Goal: Information Seeking & Learning: Learn about a topic

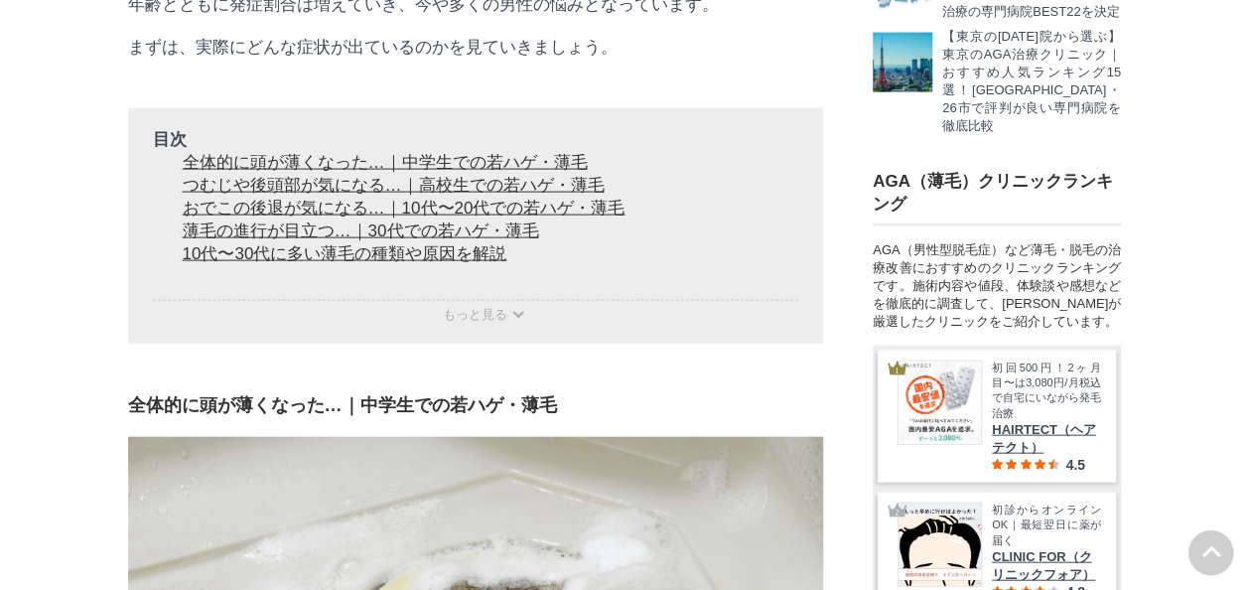
scroll to position [2086, 0]
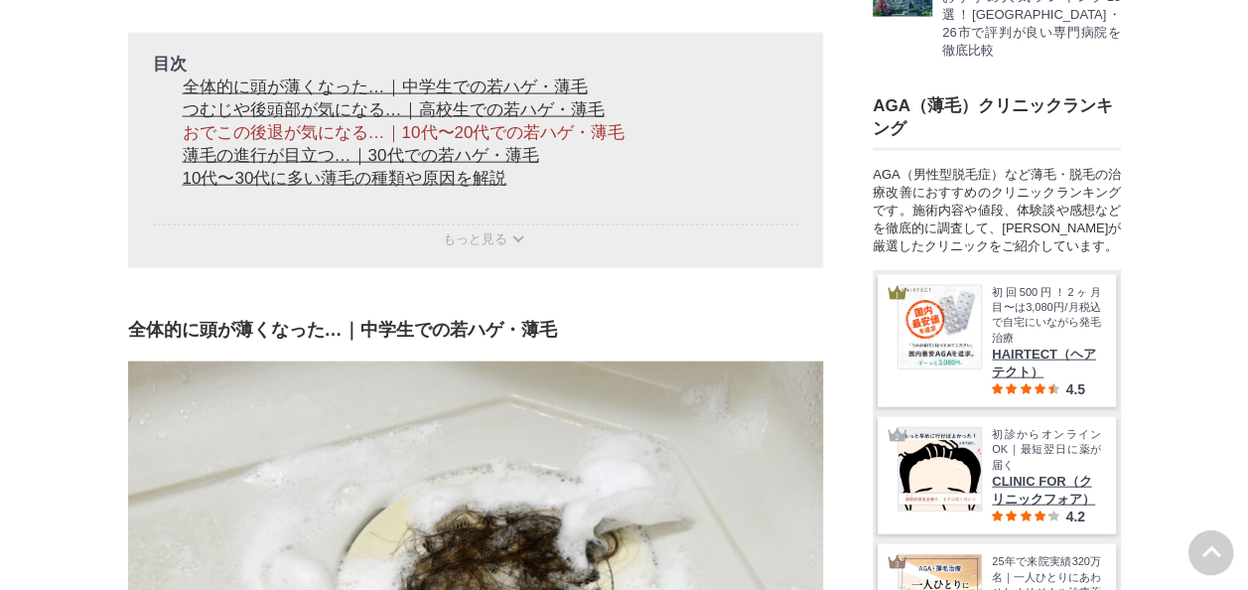
click at [524, 142] on link "おでこの後退が気になる…｜10代〜20代での若ハゲ・薄毛" at bounding box center [404, 132] width 443 height 19
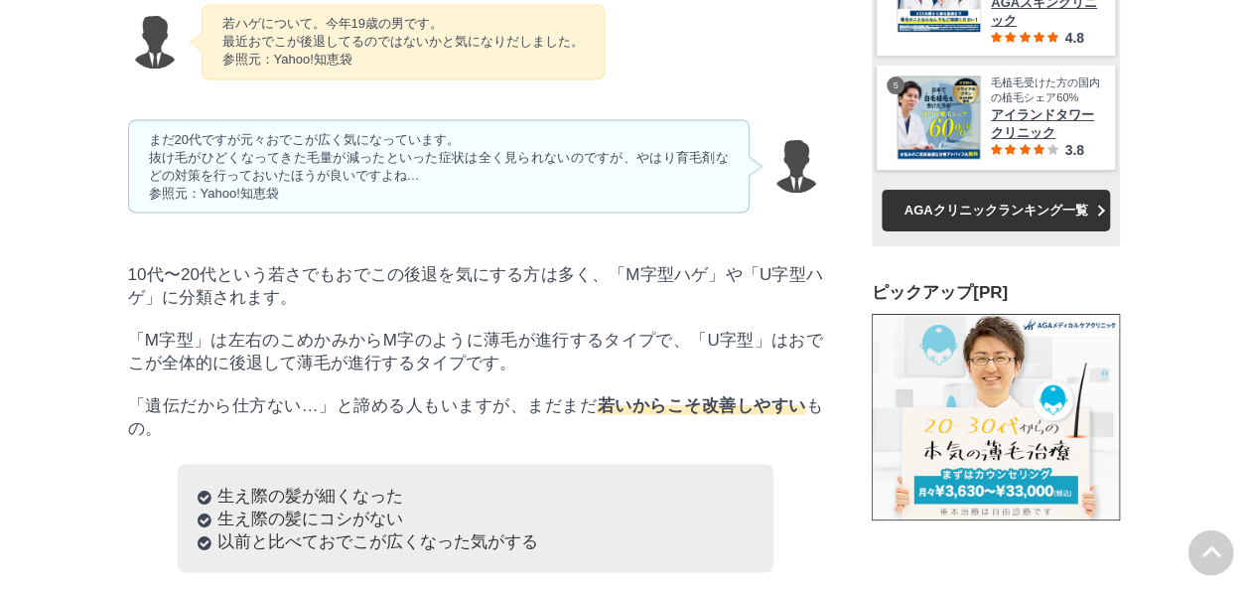
scroll to position [5686, 0]
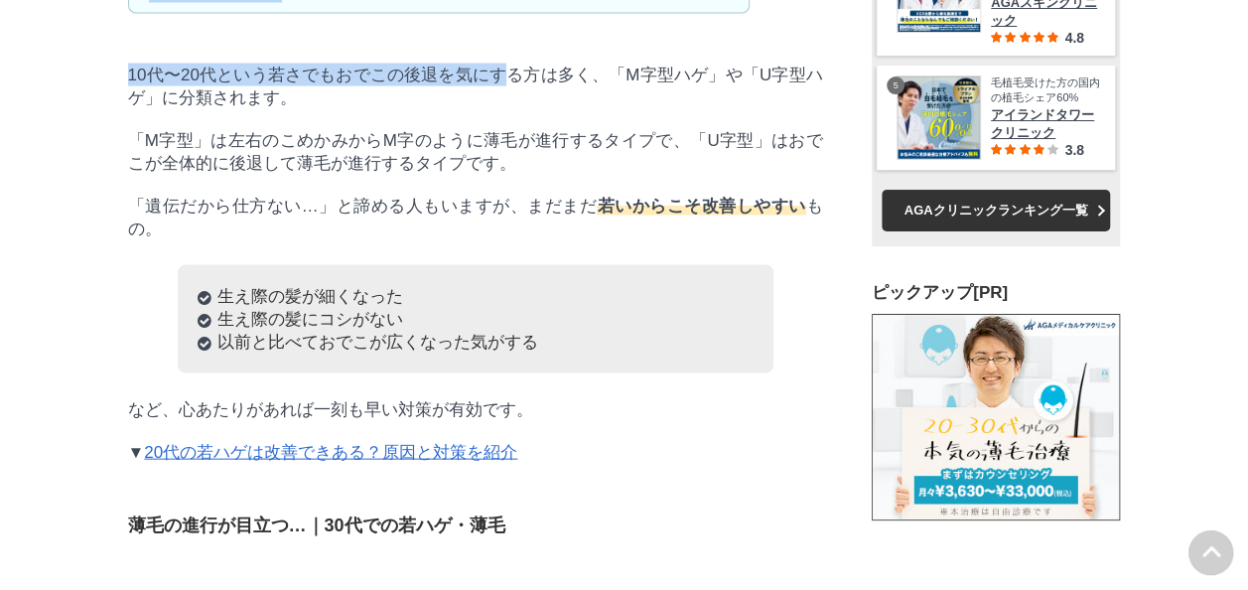
drag, startPoint x: 165, startPoint y: 264, endPoint x: 522, endPoint y: 346, distance: 366.7
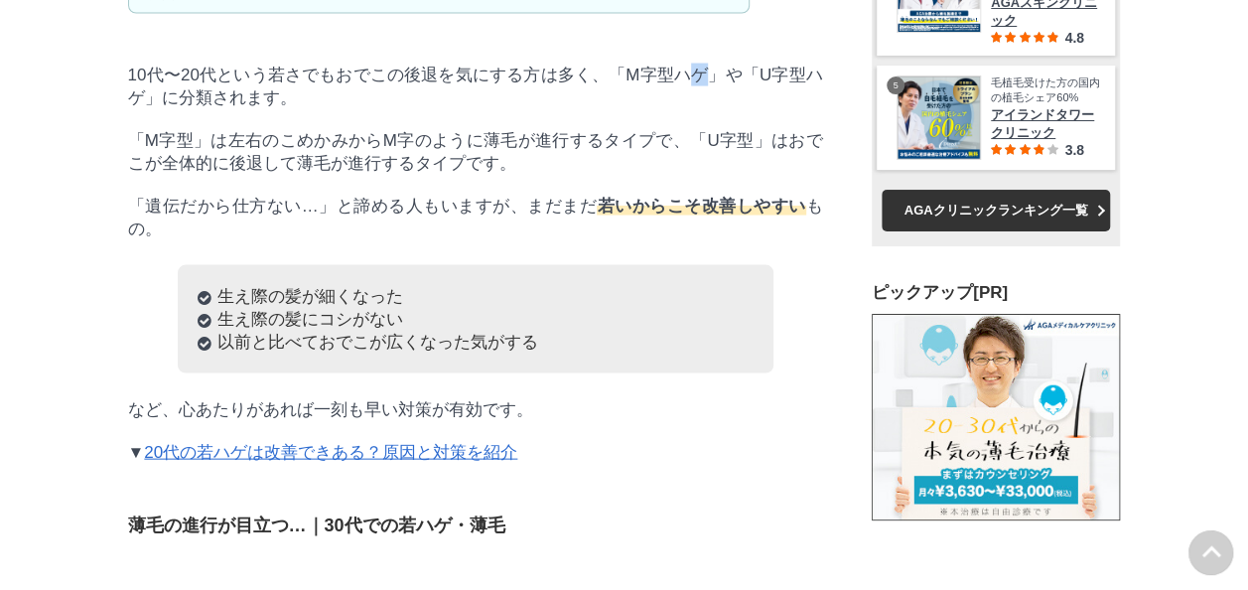
drag, startPoint x: 522, startPoint y: 346, endPoint x: 698, endPoint y: 403, distance: 185.0
click at [698, 109] on p "10代〜20代という若さでもおでこの後退を気にする方は多く、「M字型ハゲ」や「U字型ハゲ」に分類されます。" at bounding box center [475, 87] width 695 height 46
drag, startPoint x: 698, startPoint y: 403, endPoint x: 429, endPoint y: 423, distance: 269.9
click at [426, 109] on p "10代〜20代という若さでもおでこの後退を気にする方は多く、「M字型ハゲ」や「U字型ハゲ」に分類されます。" at bounding box center [475, 87] width 695 height 46
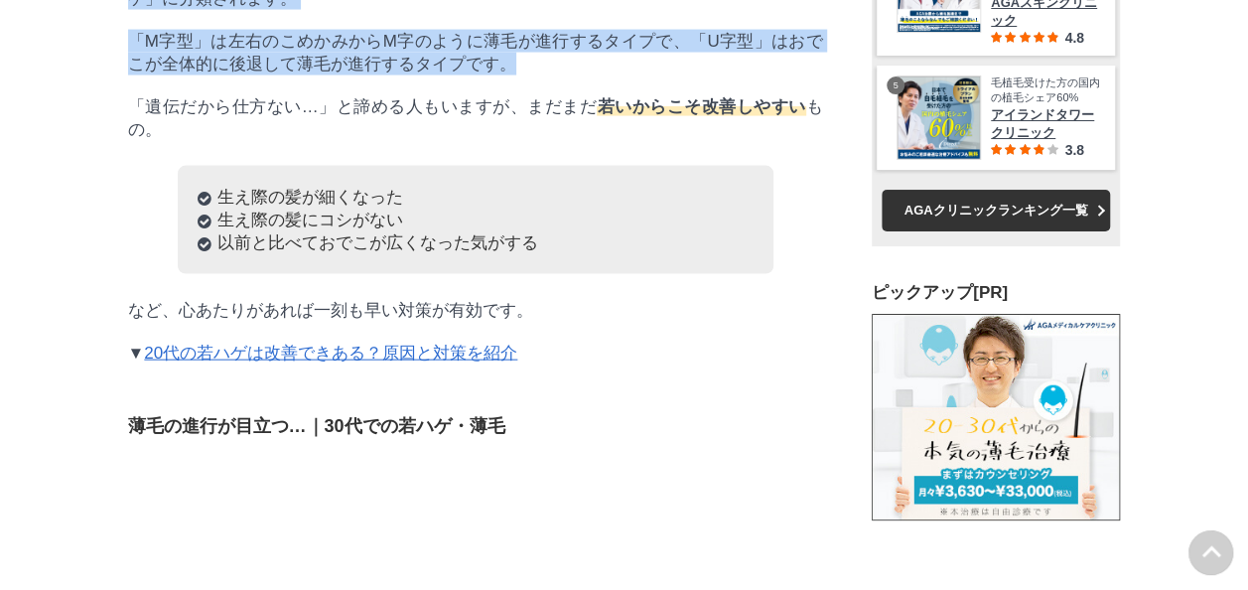
drag, startPoint x: 552, startPoint y: 407, endPoint x: 98, endPoint y: 302, distance: 466.0
drag, startPoint x: 98, startPoint y: 302, endPoint x: 1, endPoint y: 298, distance: 97.4
drag, startPoint x: 70, startPoint y: 291, endPoint x: 362, endPoint y: 316, distance: 293.1
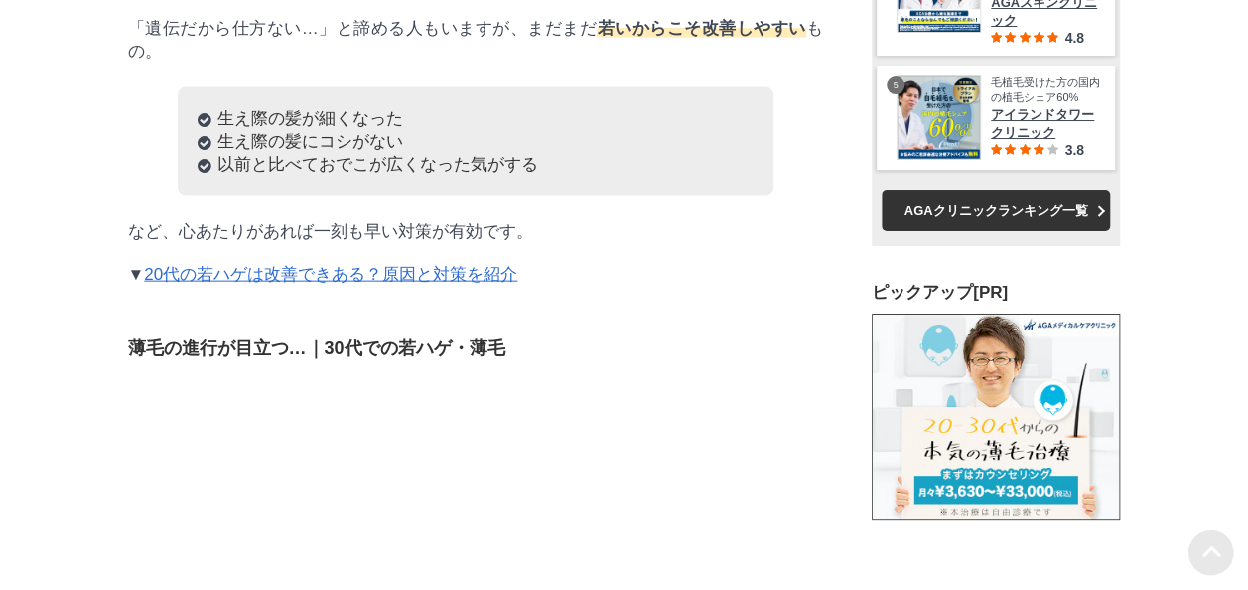
scroll to position [5984, 0]
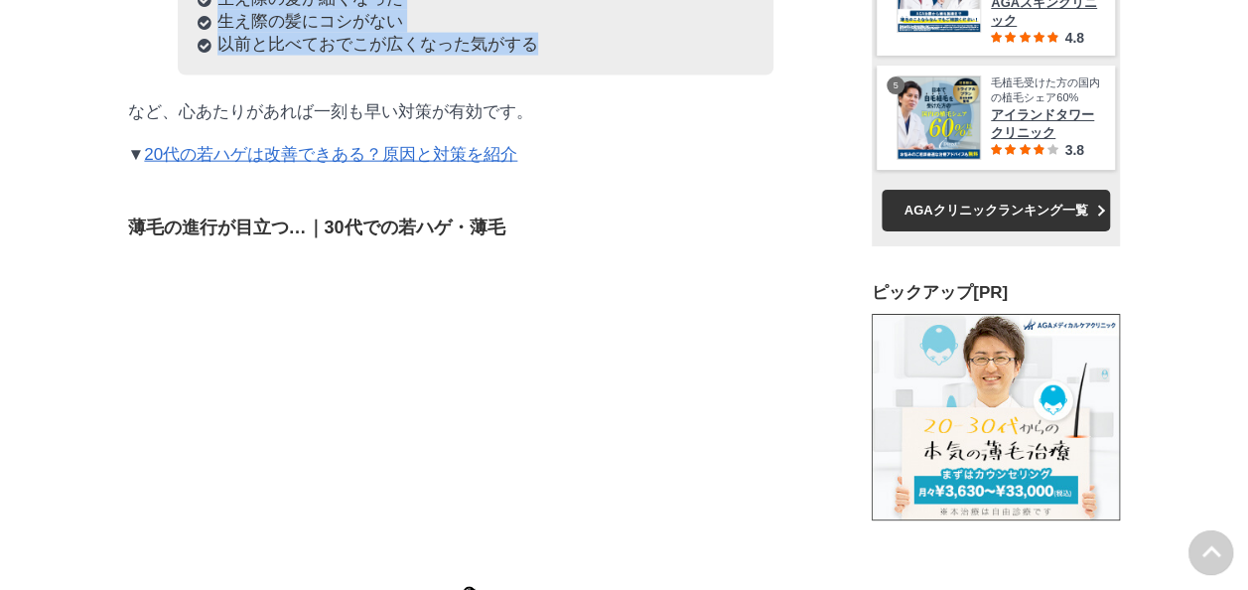
drag, startPoint x: 604, startPoint y: 404, endPoint x: 104, endPoint y: 337, distance: 504.1
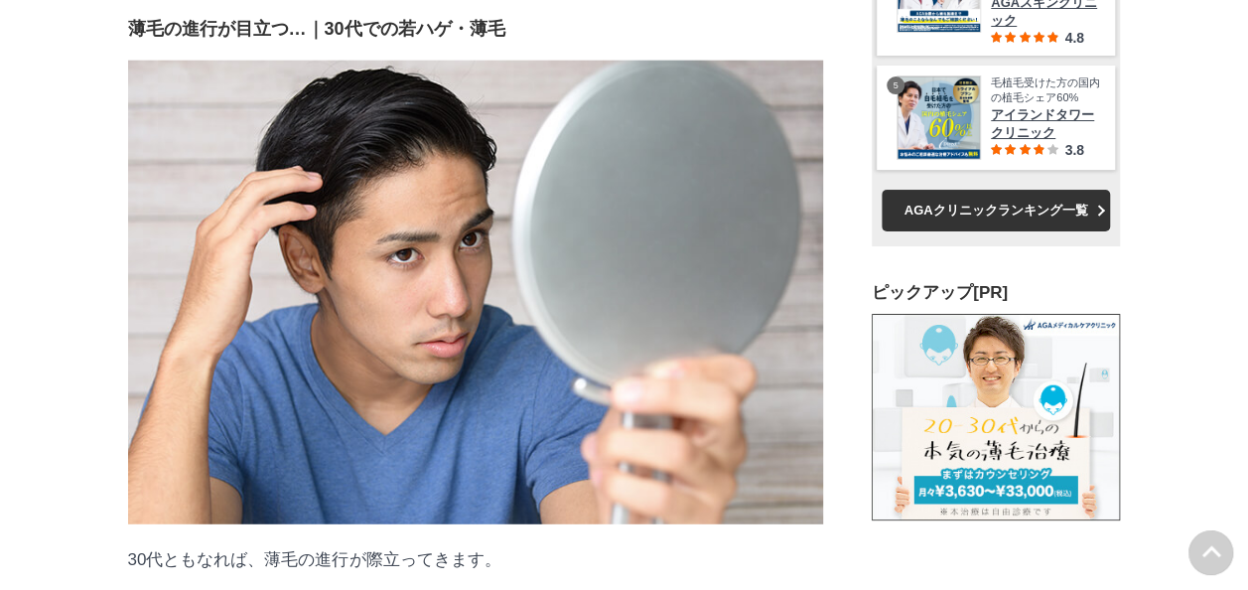
scroll to position [0, 0]
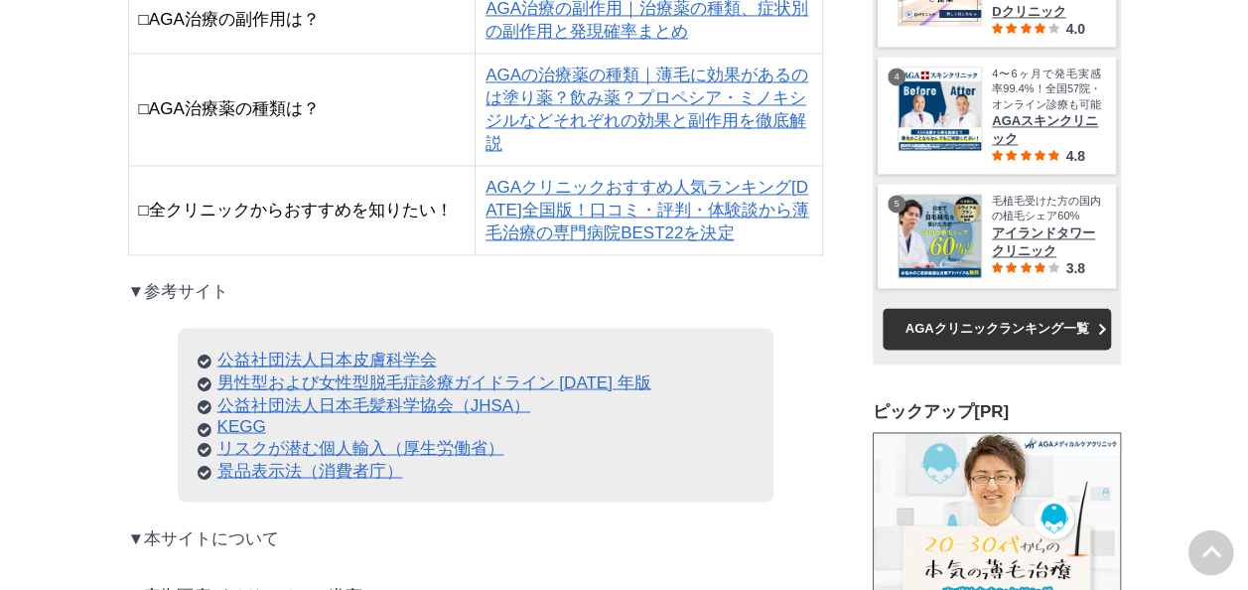
scroll to position [16488, 0]
